Goal: Find specific page/section: Find specific page/section

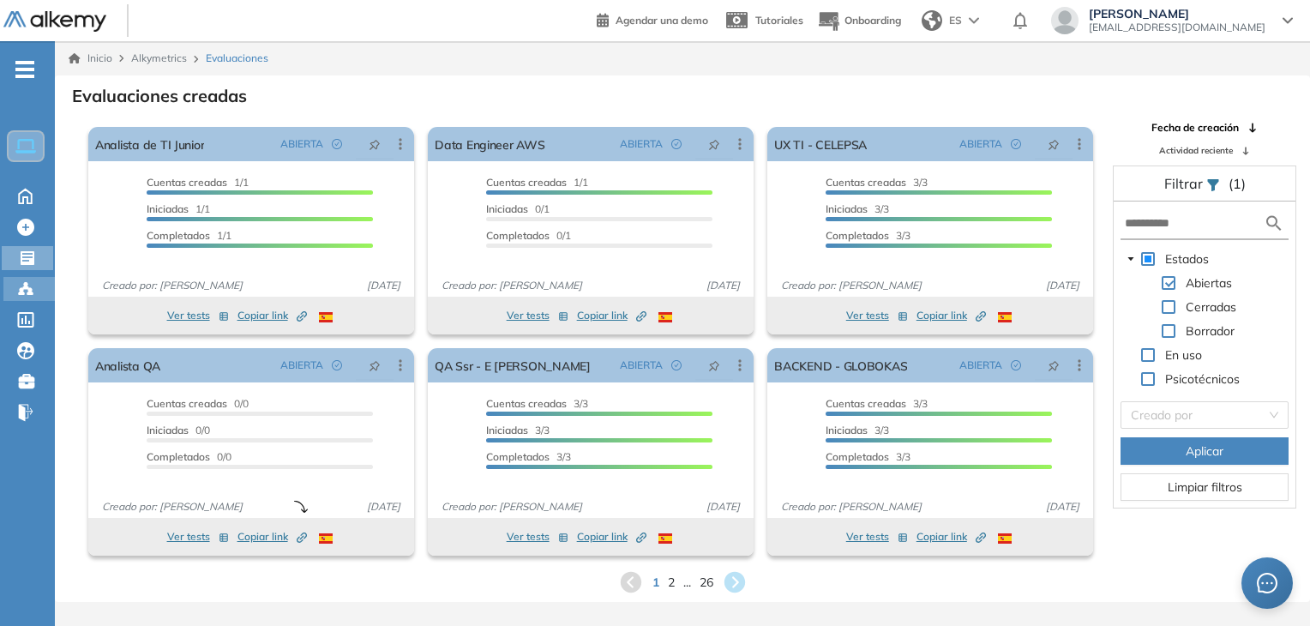
click at [21, 285] on icon at bounding box center [25, 288] width 17 height 17
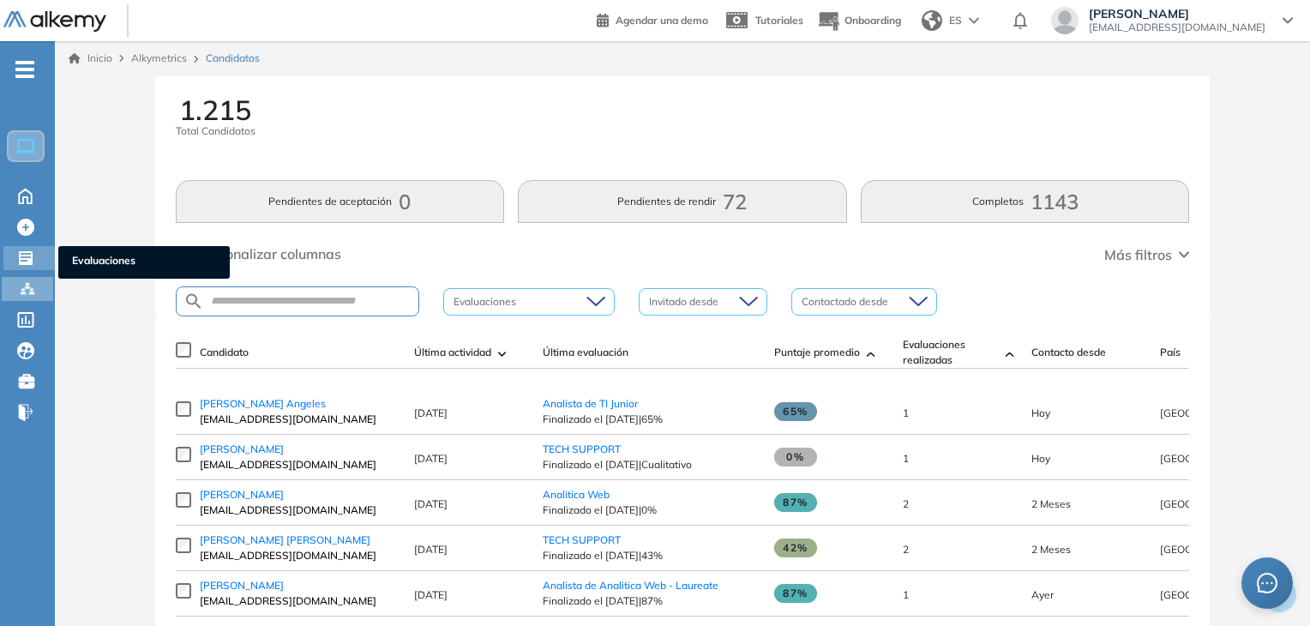
click at [21, 251] on icon at bounding box center [26, 258] width 14 height 14
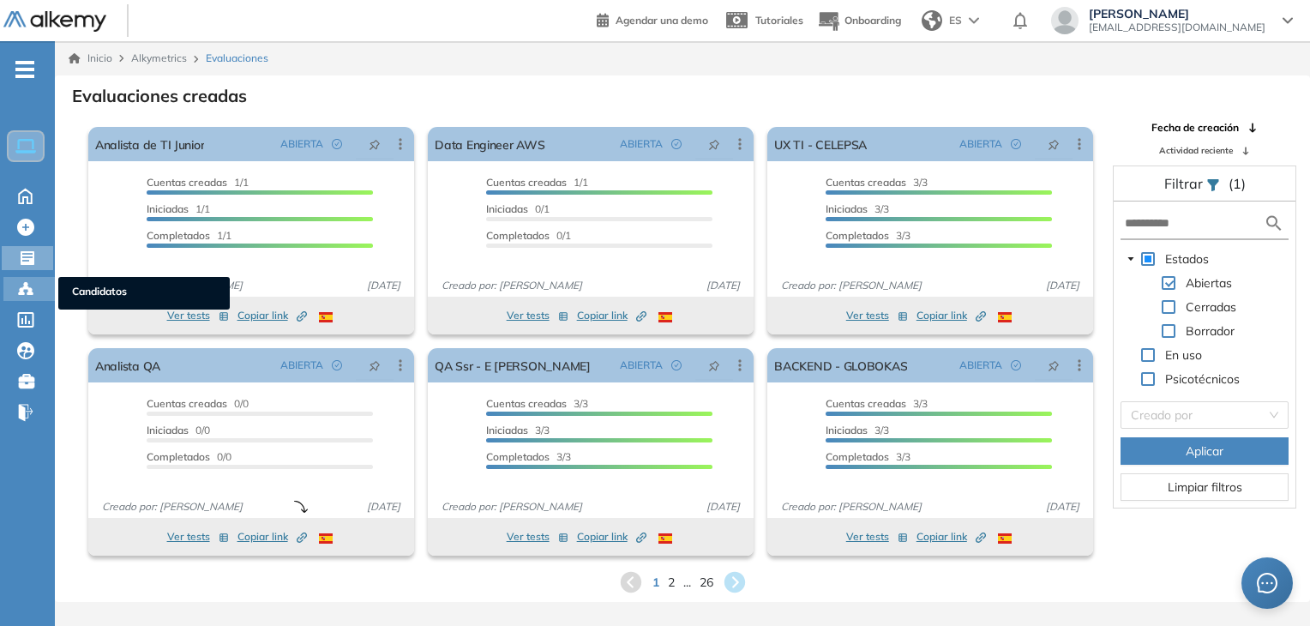
click at [21, 284] on icon at bounding box center [25, 288] width 17 height 17
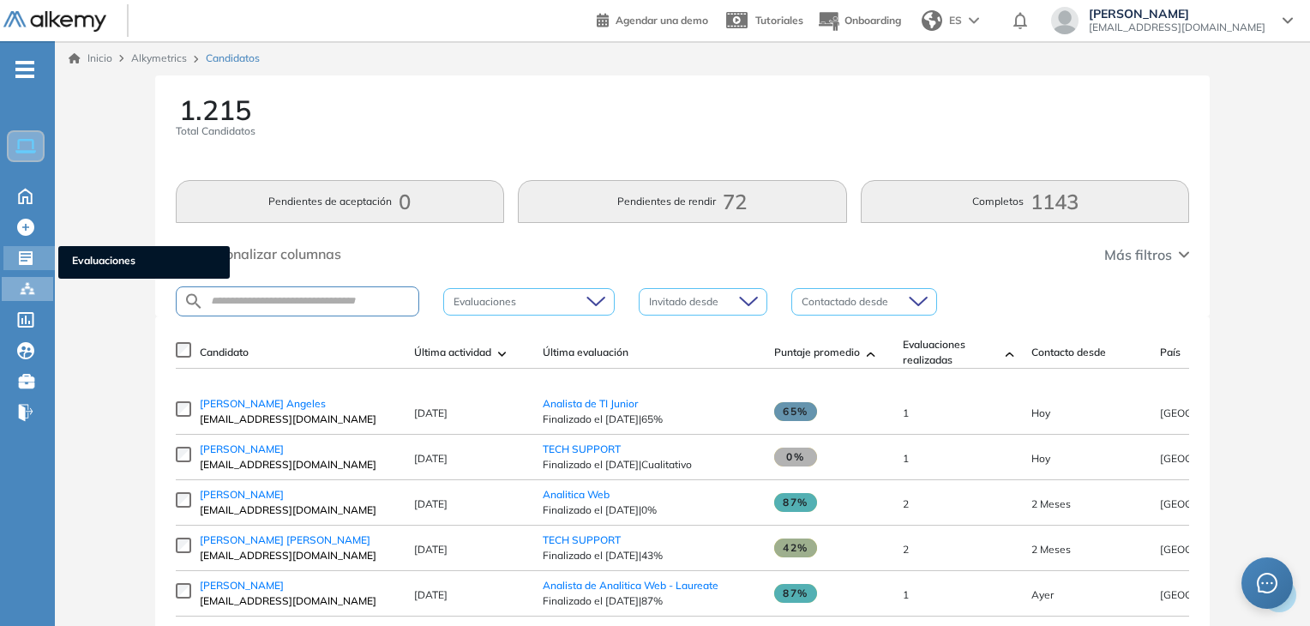
click at [8, 256] on div "Evaluaciones Evaluaciones" at bounding box center [28, 258] width 51 height 24
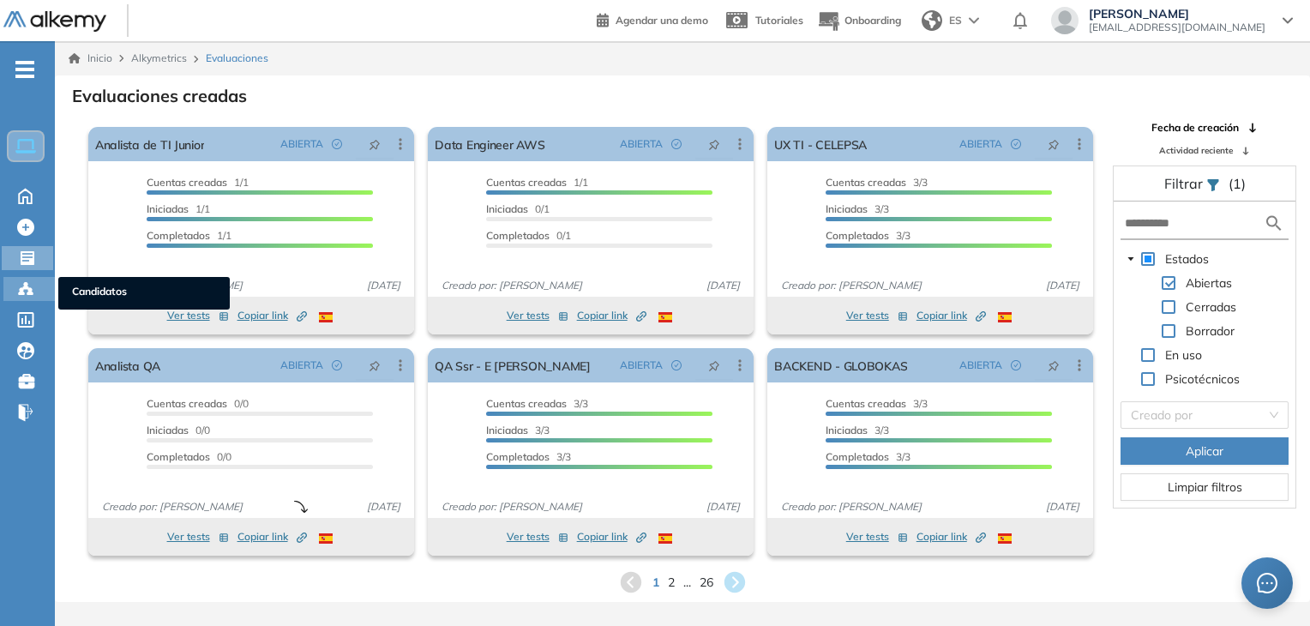
click at [25, 288] on icon at bounding box center [25, 288] width 17 height 17
